Goal: Task Accomplishment & Management: Use online tool/utility

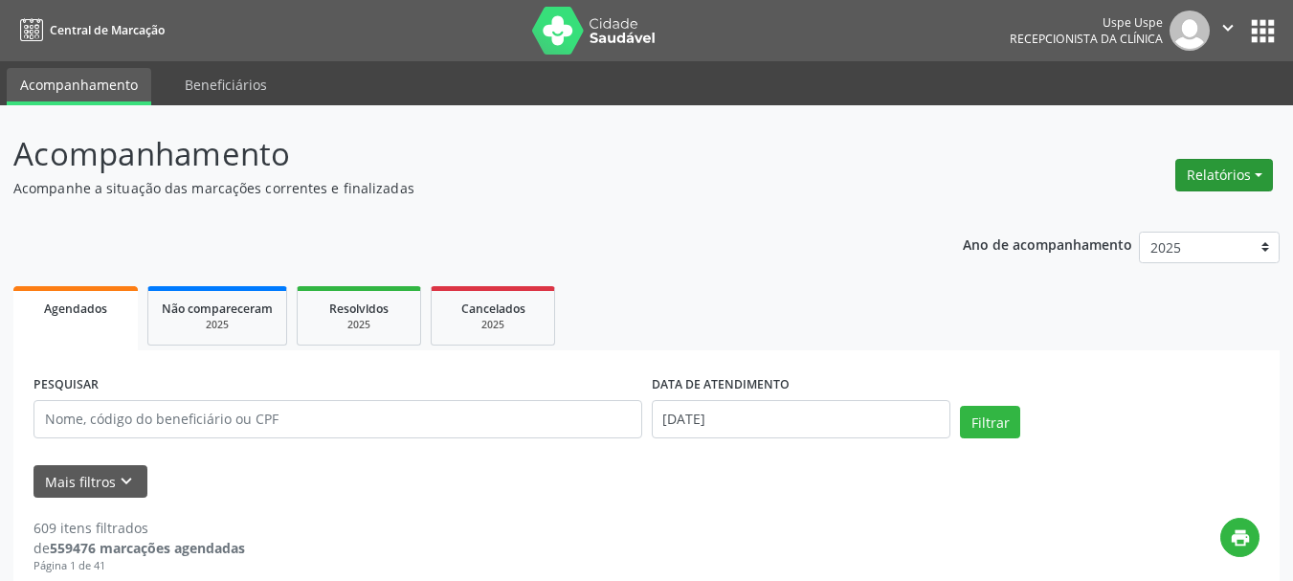
click at [1219, 164] on button "Relatórios" at bounding box center [1224, 175] width 98 height 33
click at [1159, 209] on link "Agendamentos" at bounding box center [1171, 216] width 206 height 27
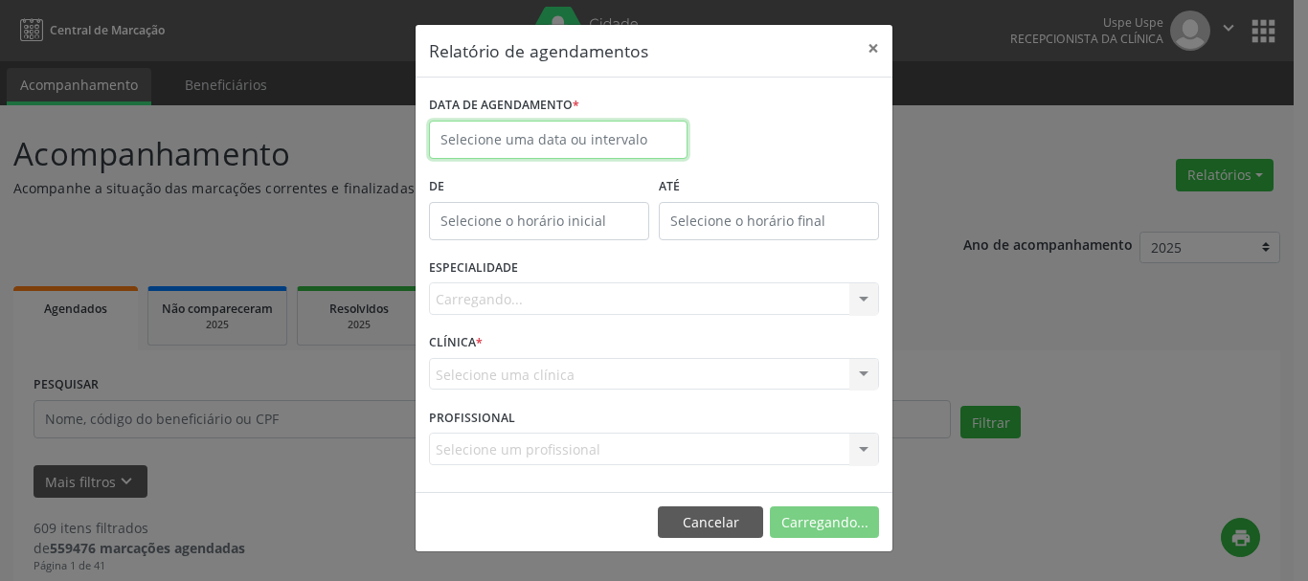
click at [522, 148] on input "text" at bounding box center [558, 140] width 258 height 38
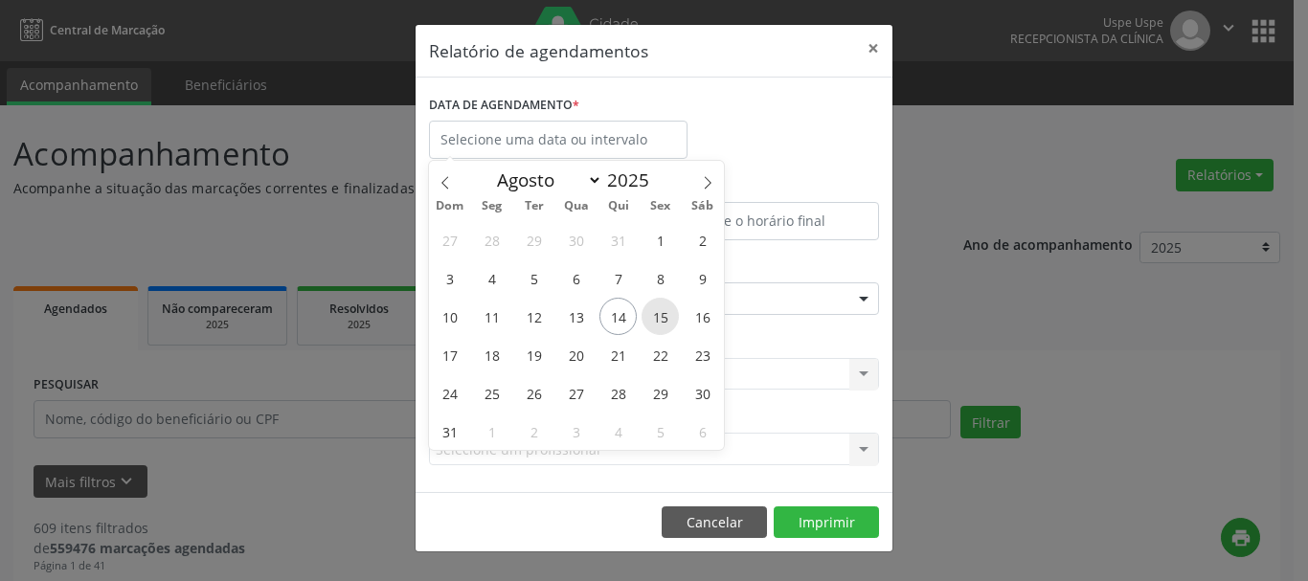
click at [655, 308] on span "15" at bounding box center [659, 316] width 37 height 37
type input "[DATE]"
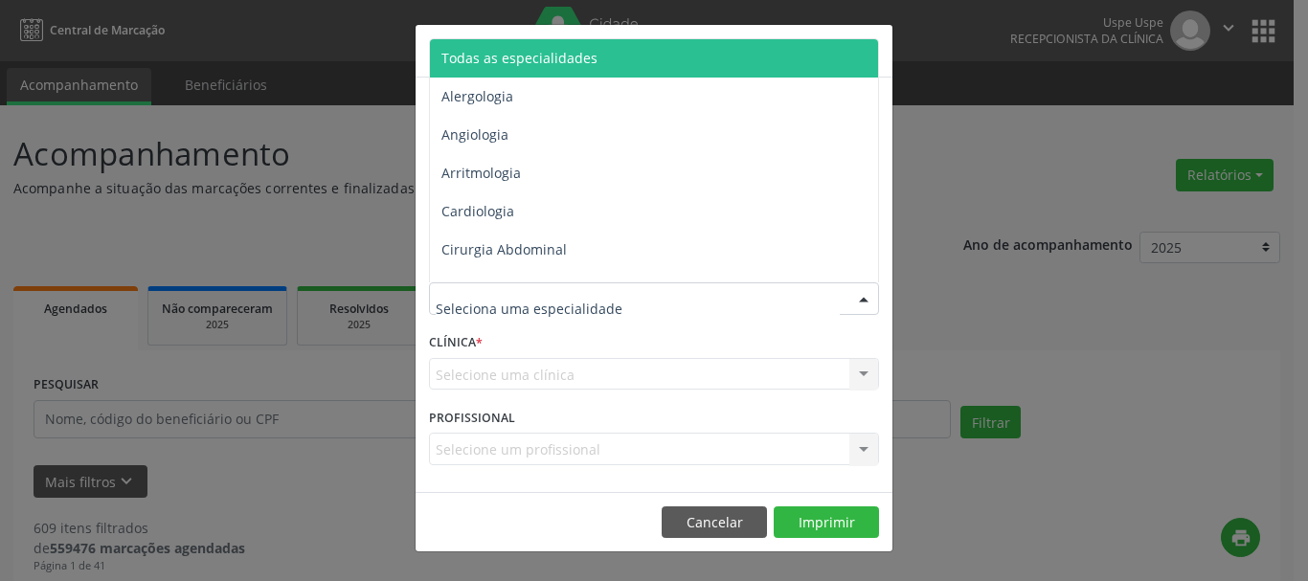
drag, startPoint x: 539, startPoint y: 46, endPoint x: 526, endPoint y: 109, distance: 64.4
click at [539, 47] on span "Todas as especialidades" at bounding box center [655, 58] width 451 height 38
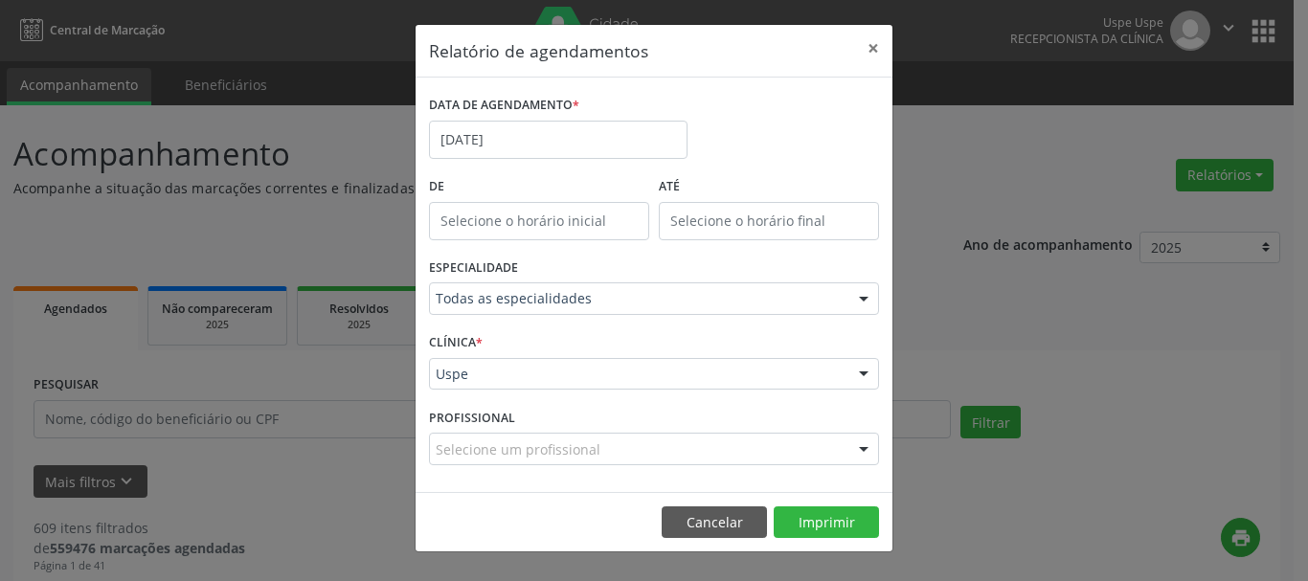
click at [461, 388] on div "Uspe" at bounding box center [654, 374] width 450 height 33
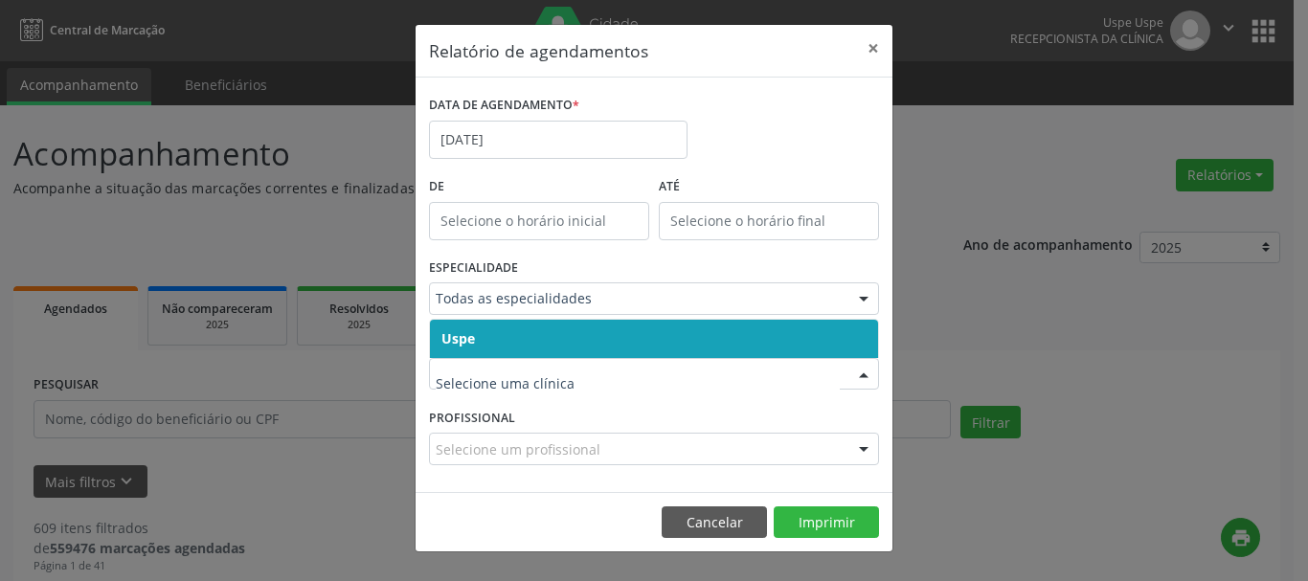
click at [461, 348] on span "Uspe" at bounding box center [654, 339] width 448 height 38
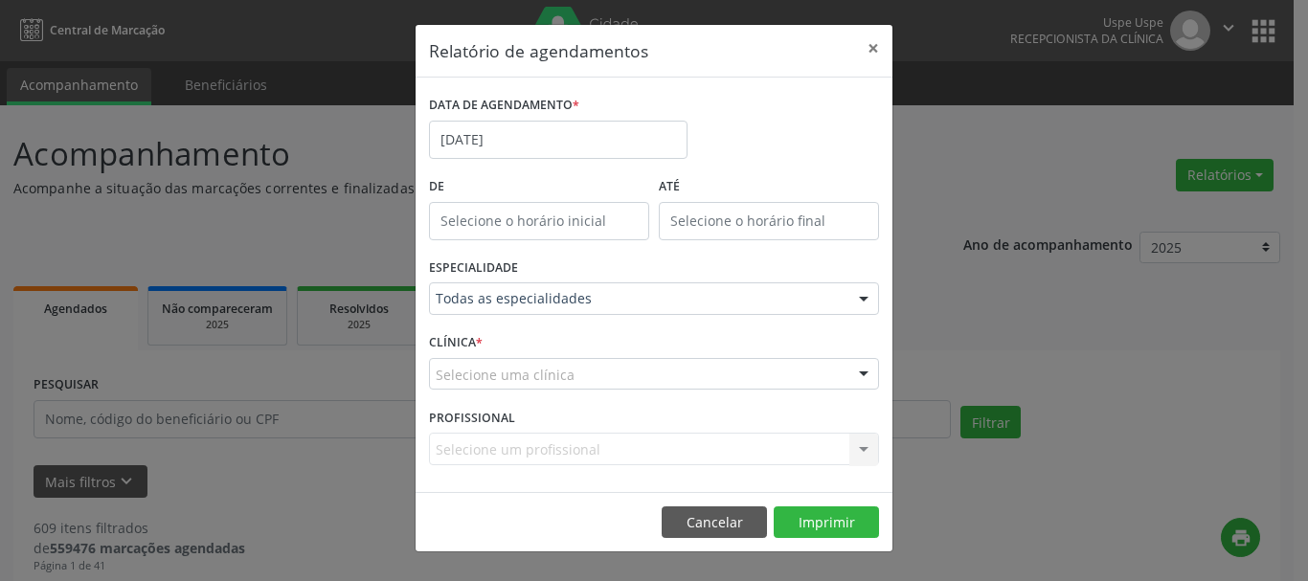
click at [461, 348] on div "CLÍNICA * Selecione uma clínica Uspe Nenhum resultado encontrado para: " " Não …" at bounding box center [653, 365] width 459 height 75
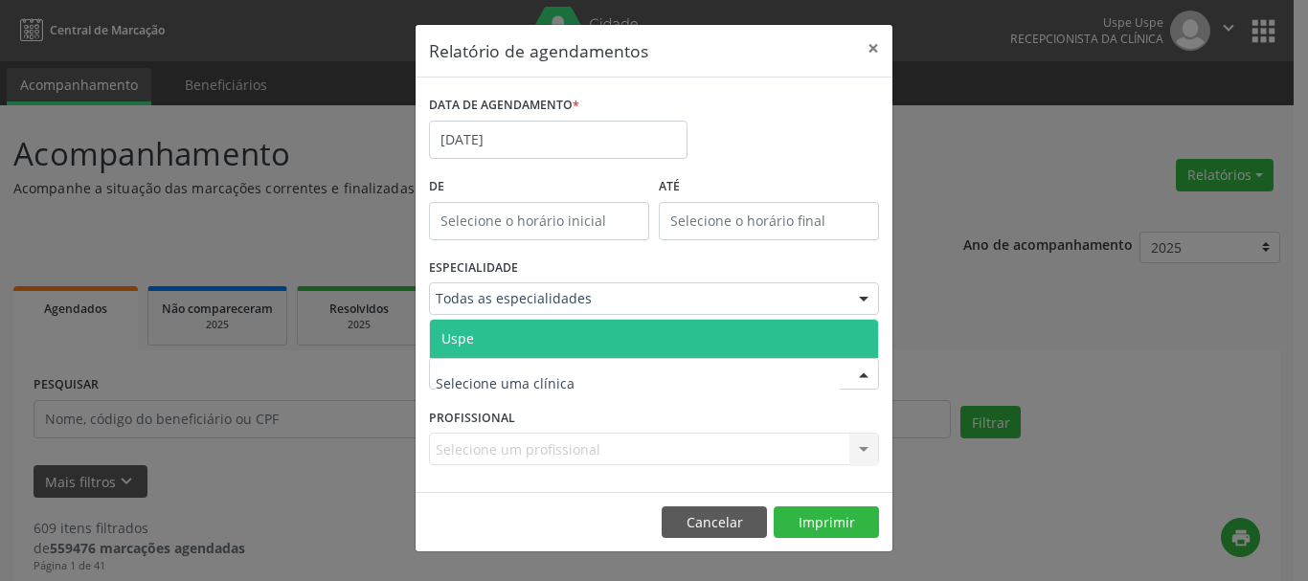
drag, startPoint x: 465, startPoint y: 373, endPoint x: 465, endPoint y: 344, distance: 29.7
click at [465, 344] on span "Uspe" at bounding box center [457, 338] width 33 height 18
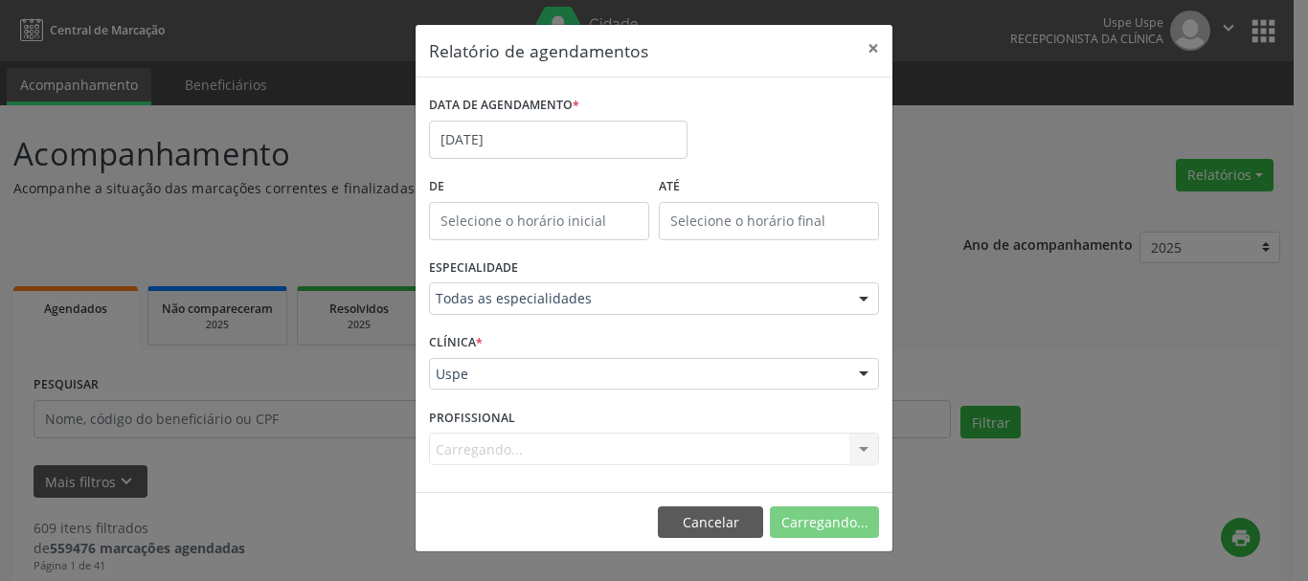
click at [459, 443] on div "Carregando... Nenhum resultado encontrado para: " " Não há nenhuma opção para s…" at bounding box center [654, 449] width 450 height 33
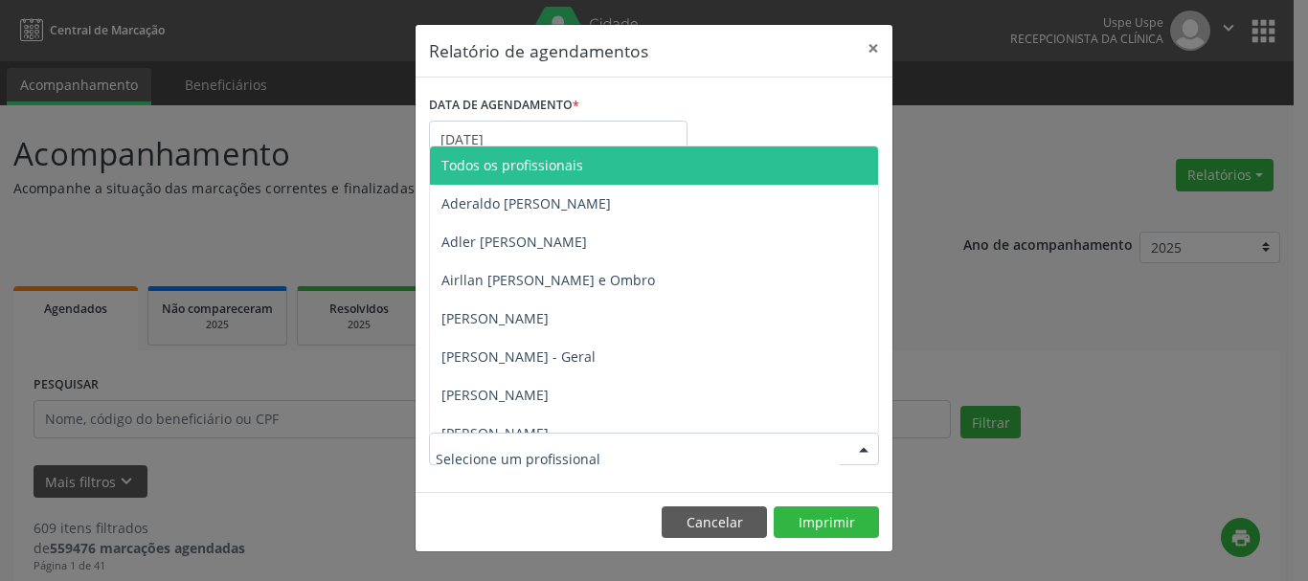
click at [520, 154] on span "Todos os profissionais" at bounding box center [694, 165] width 528 height 38
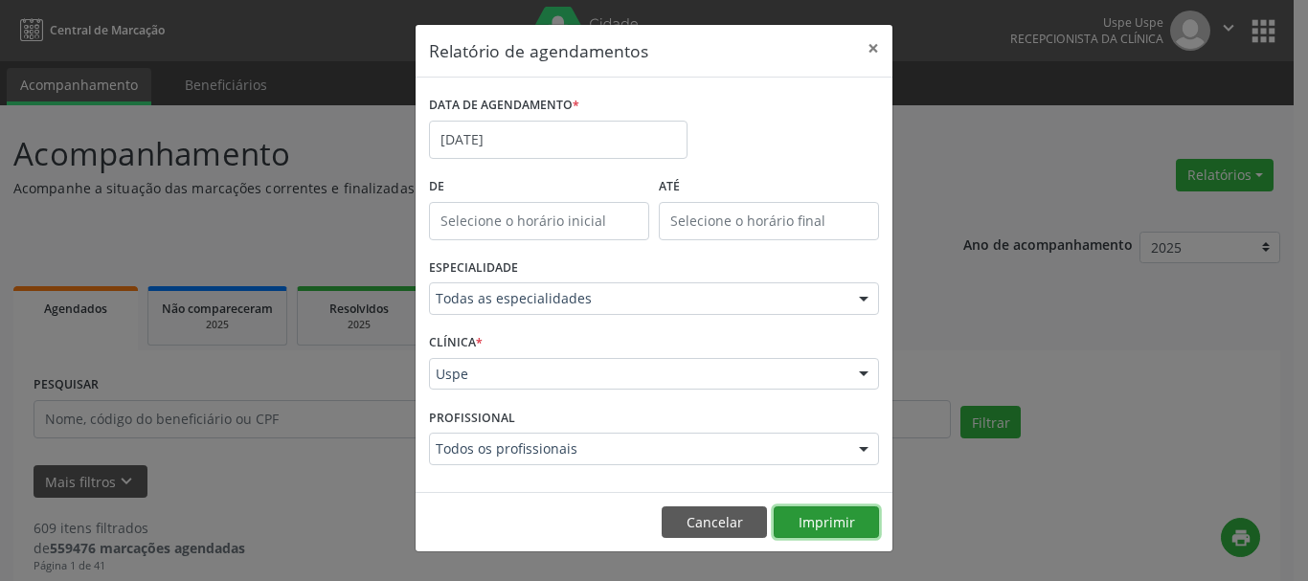
click at [817, 518] on button "Imprimir" at bounding box center [825, 522] width 105 height 33
